Goal: Transaction & Acquisition: Book appointment/travel/reservation

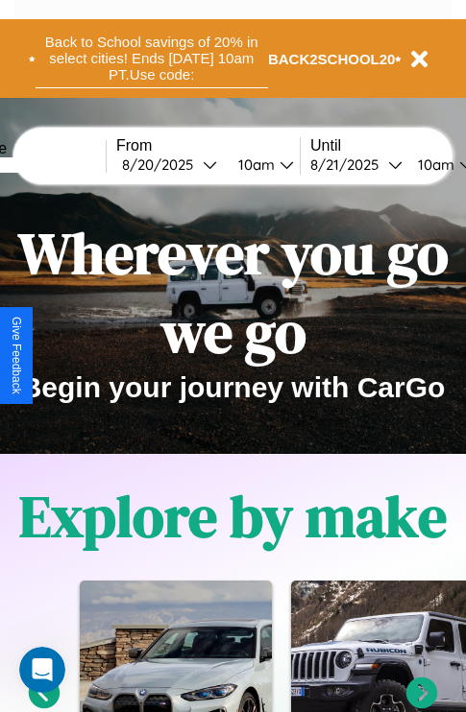
click at [151, 59] on button "Back to School savings of 20% in select cities! Ends 9/1 at 10am PT. Use code:" at bounding box center [152, 59] width 232 height 60
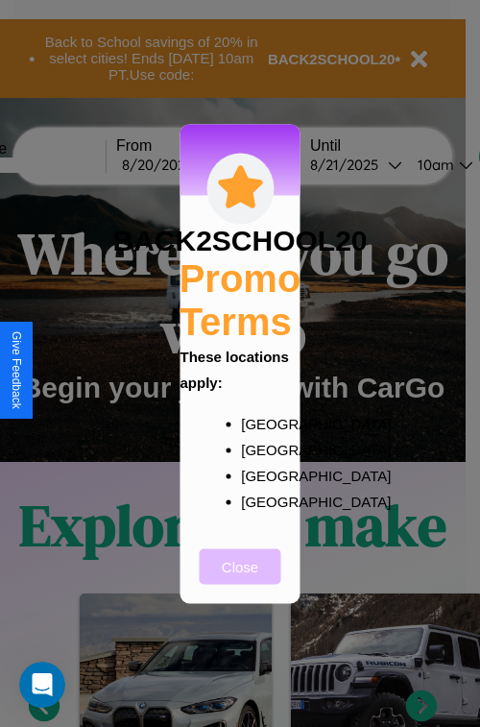
click at [240, 579] on button "Close" at bounding box center [241, 566] width 82 height 36
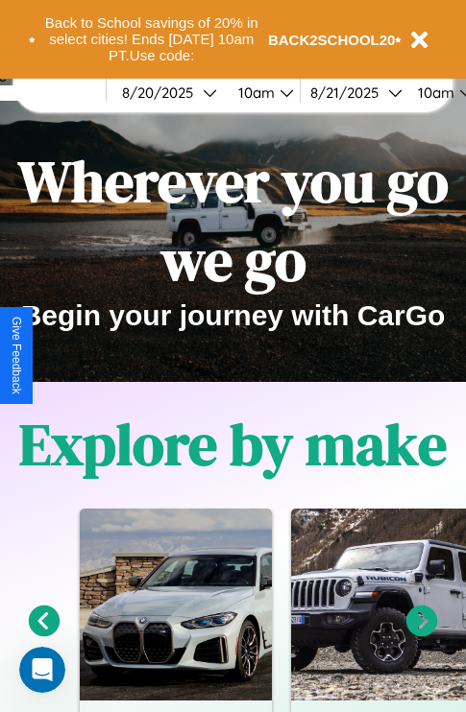
scroll to position [296, 0]
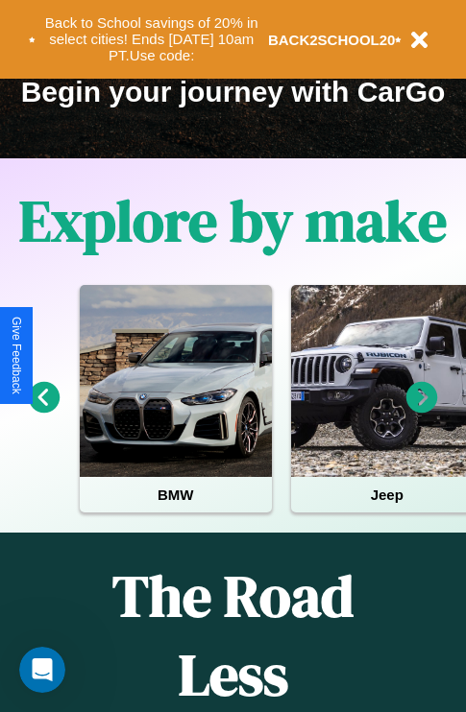
click at [422, 411] on icon at bounding box center [422, 398] width 32 height 32
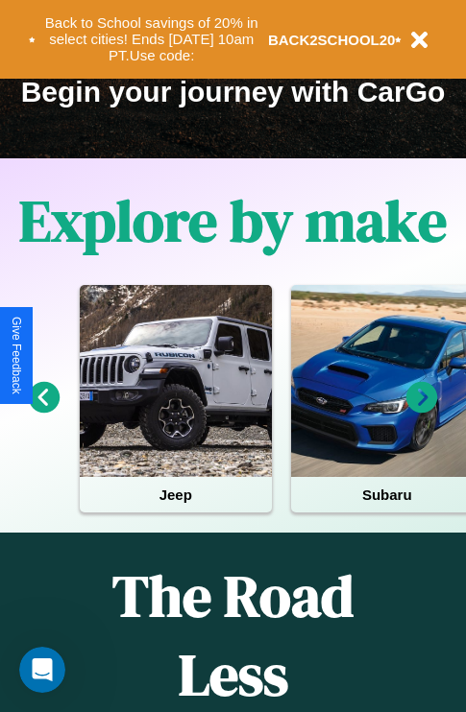
click at [43, 411] on icon at bounding box center [45, 398] width 32 height 32
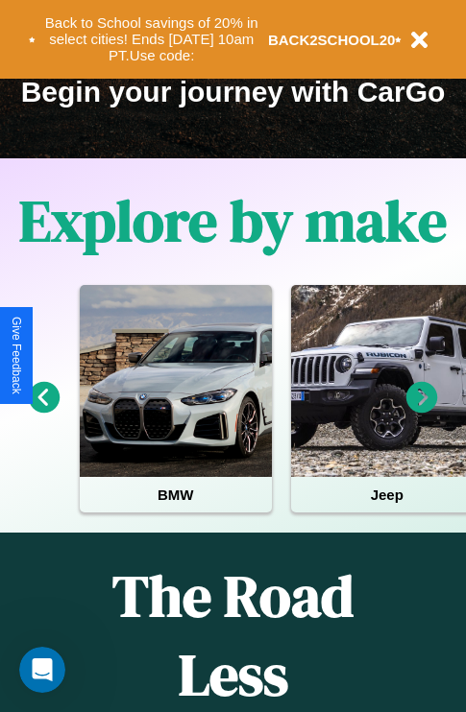
click at [43, 411] on icon at bounding box center [45, 398] width 32 height 32
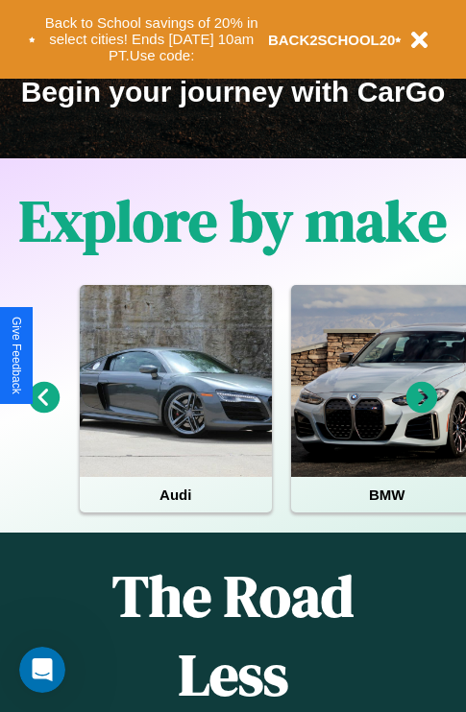
click at [43, 411] on icon at bounding box center [45, 398] width 32 height 32
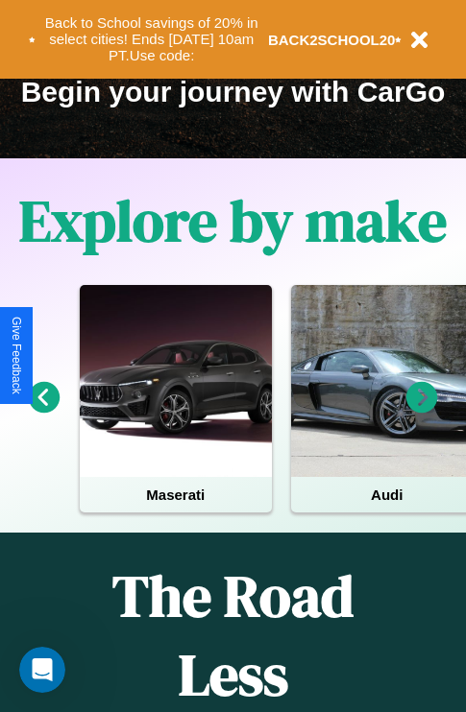
click at [422, 411] on icon at bounding box center [422, 398] width 32 height 32
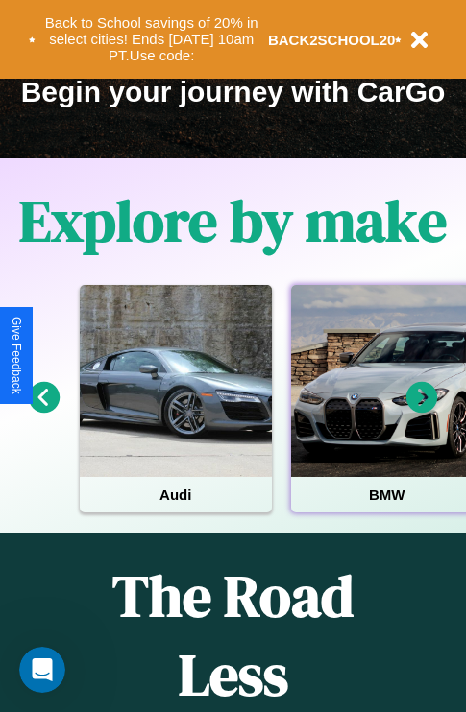
click at [385, 411] on div at bounding box center [387, 381] width 192 height 192
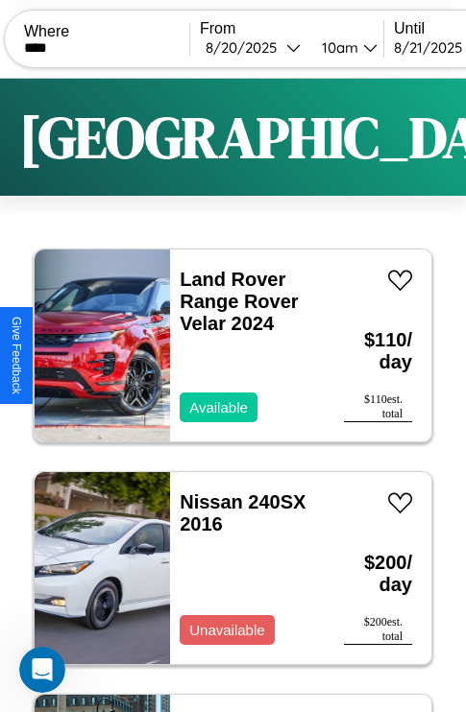
scroll to position [0, 181]
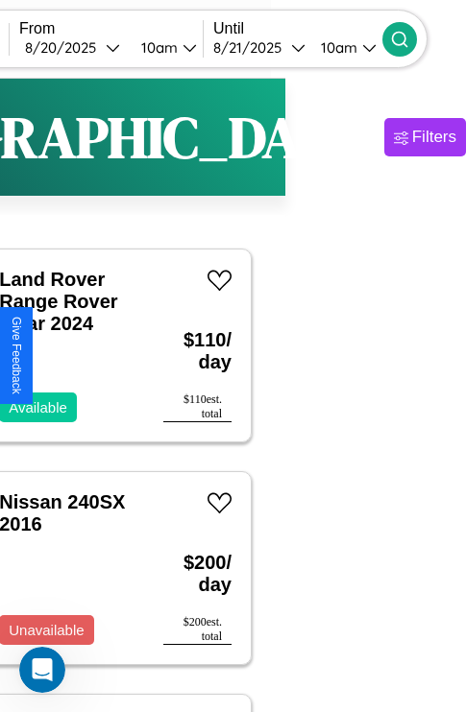
type input "****"
click at [409, 38] on icon at bounding box center [399, 39] width 19 height 19
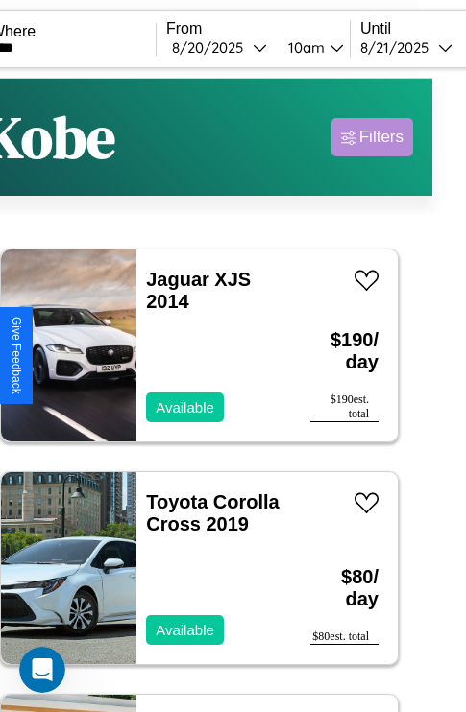
click at [372, 137] on div "Filters" at bounding box center [381, 137] width 44 height 19
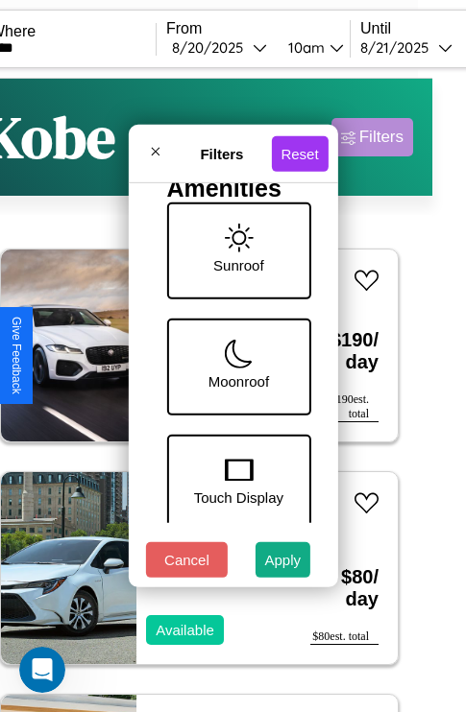
scroll to position [741, 0]
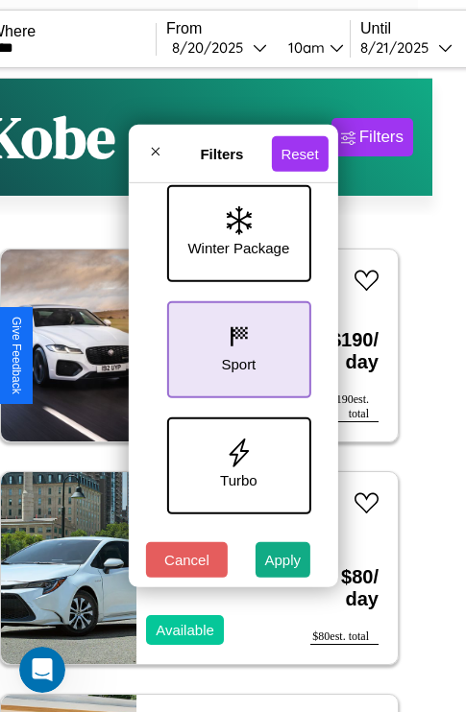
click at [235, 346] on icon at bounding box center [238, 337] width 29 height 29
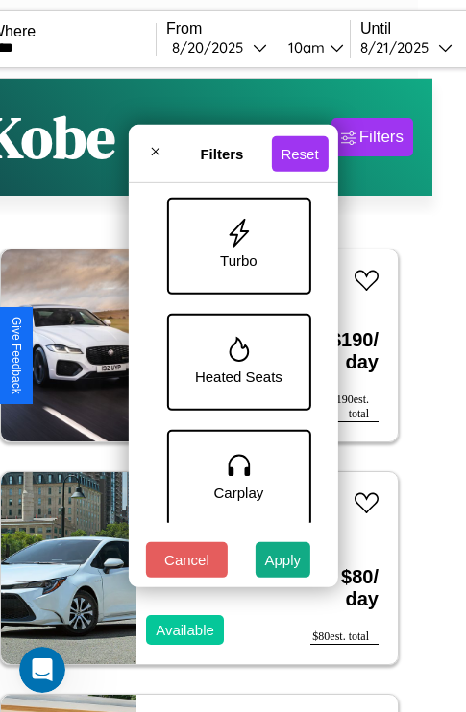
scroll to position [974, 0]
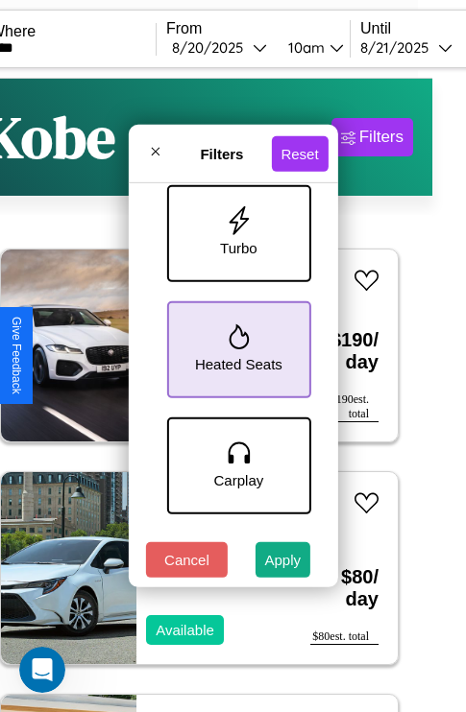
click at [235, 346] on icon at bounding box center [239, 337] width 20 height 25
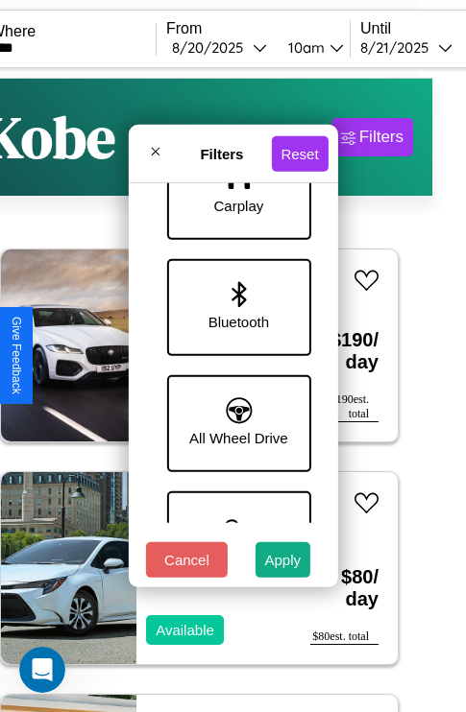
scroll to position [1319, 0]
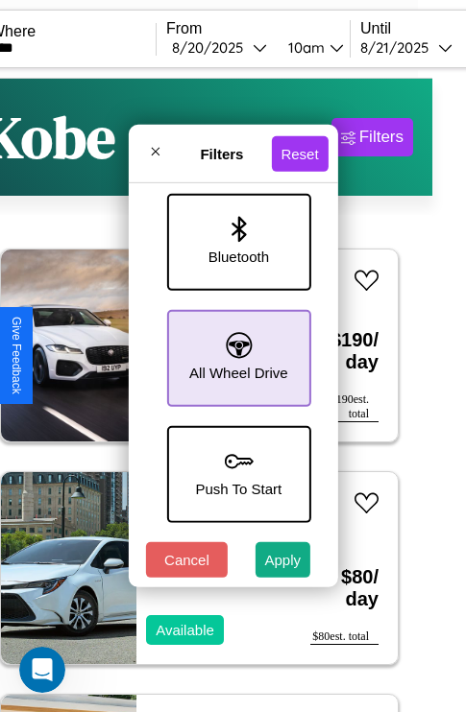
click at [235, 349] on icon at bounding box center [239, 345] width 26 height 26
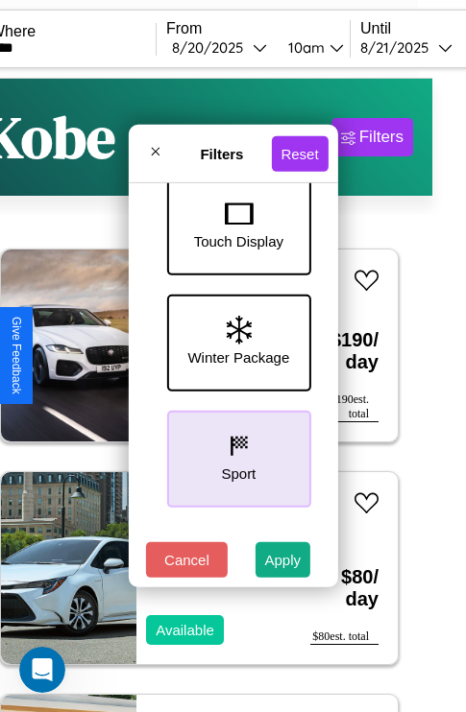
scroll to position [625, 0]
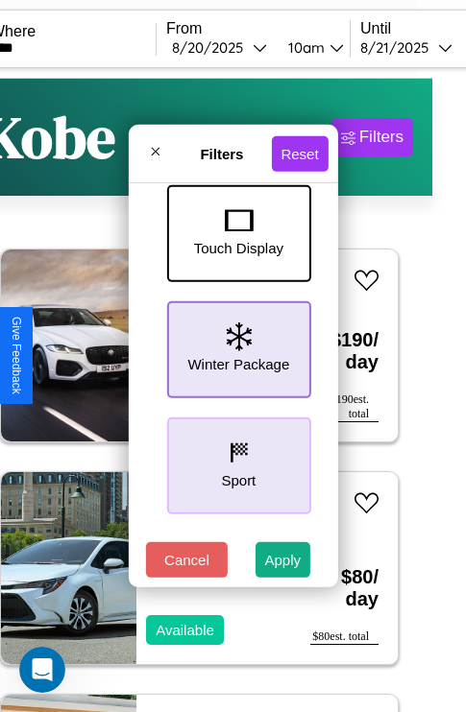
click at [235, 346] on icon at bounding box center [238, 337] width 25 height 29
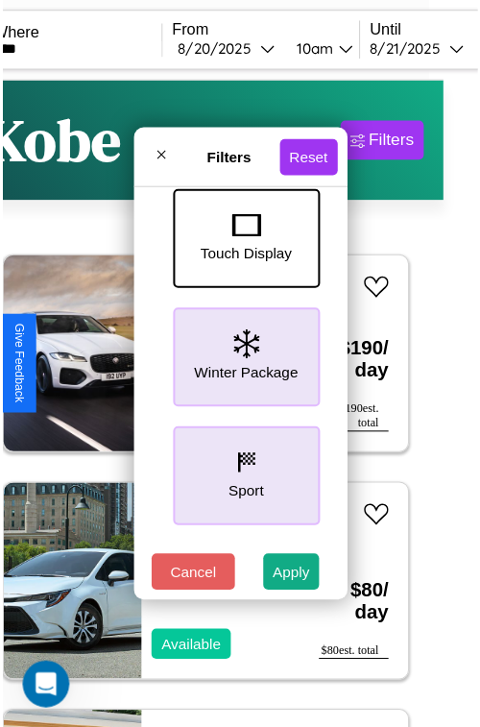
scroll to position [57, 0]
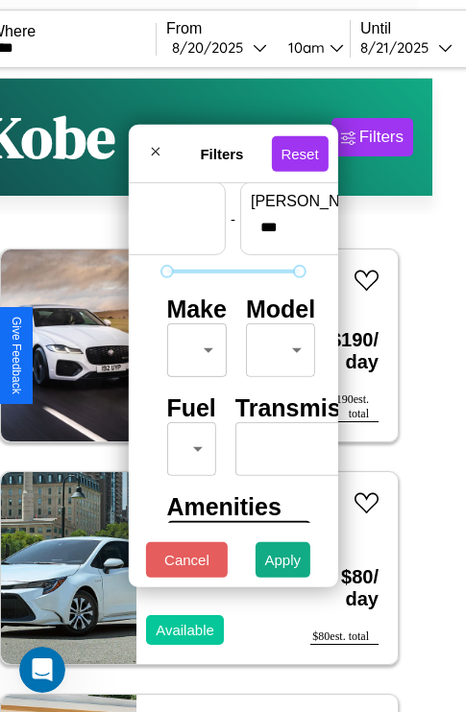
click at [193, 346] on body "CarGo Where **** From 8 / 20 / 2025 10am Until 8 / 21 / 2025 10am Become a Host…" at bounding box center [199, 396] width 466 height 792
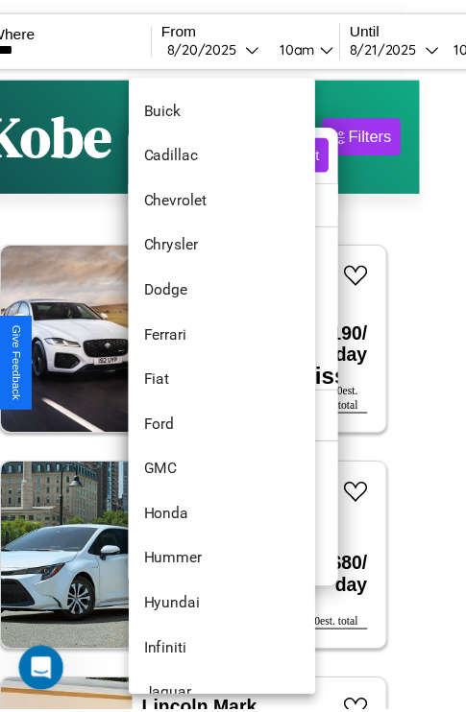
scroll to position [405, 0]
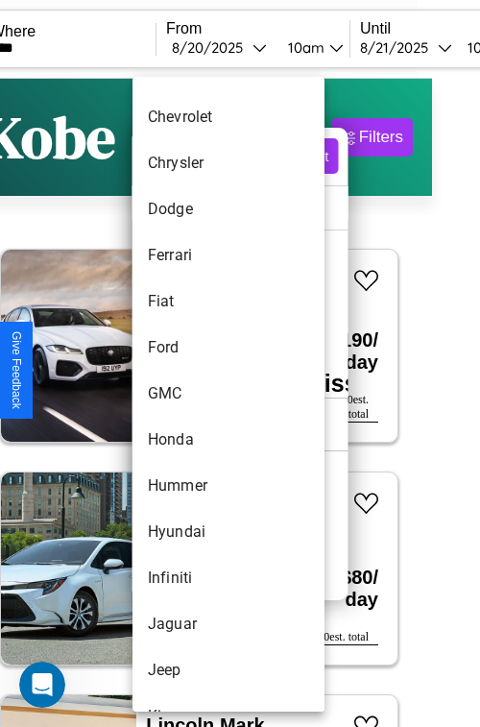
click at [192, 394] on li "GMC" at bounding box center [229, 394] width 192 height 46
type input "***"
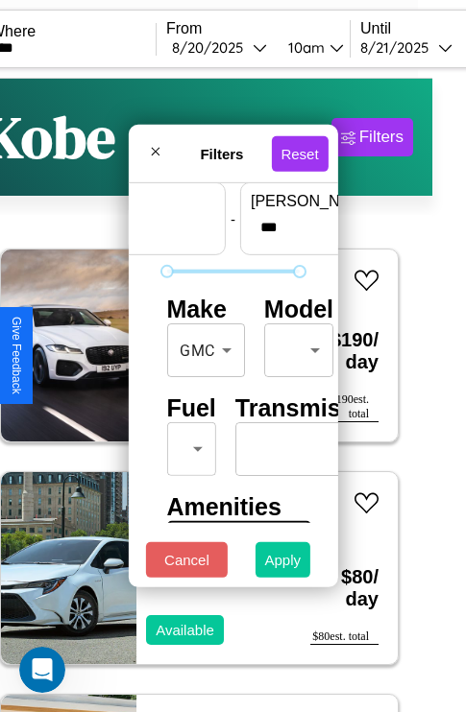
click at [283, 565] on button "Apply" at bounding box center [283, 561] width 56 height 36
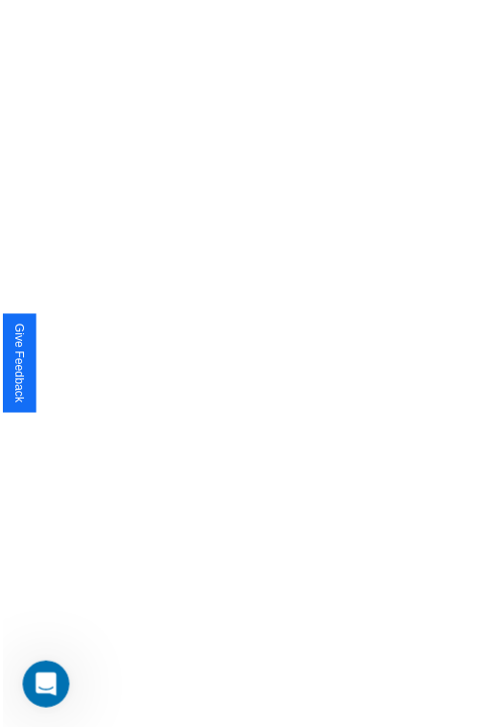
scroll to position [0, 0]
